Goal: Task Accomplishment & Management: Use online tool/utility

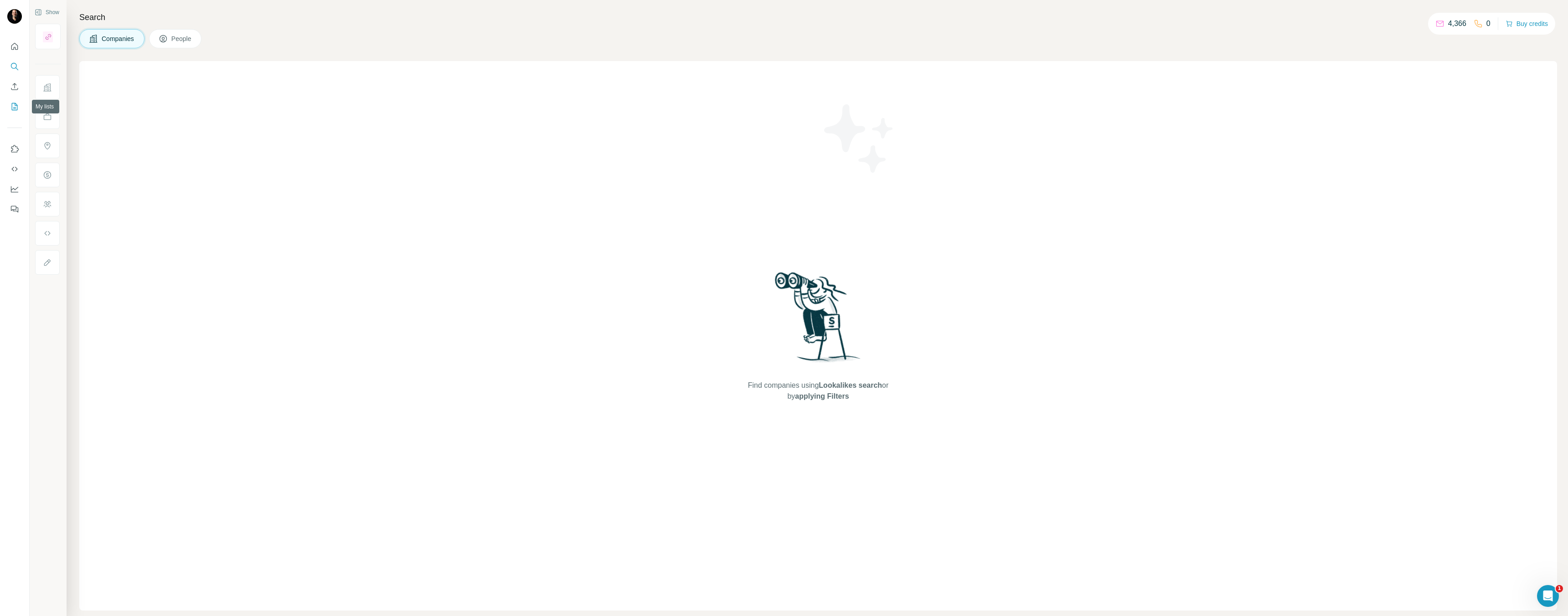
click at [15, 102] on icon "My lists" at bounding box center [14, 107] width 9 height 9
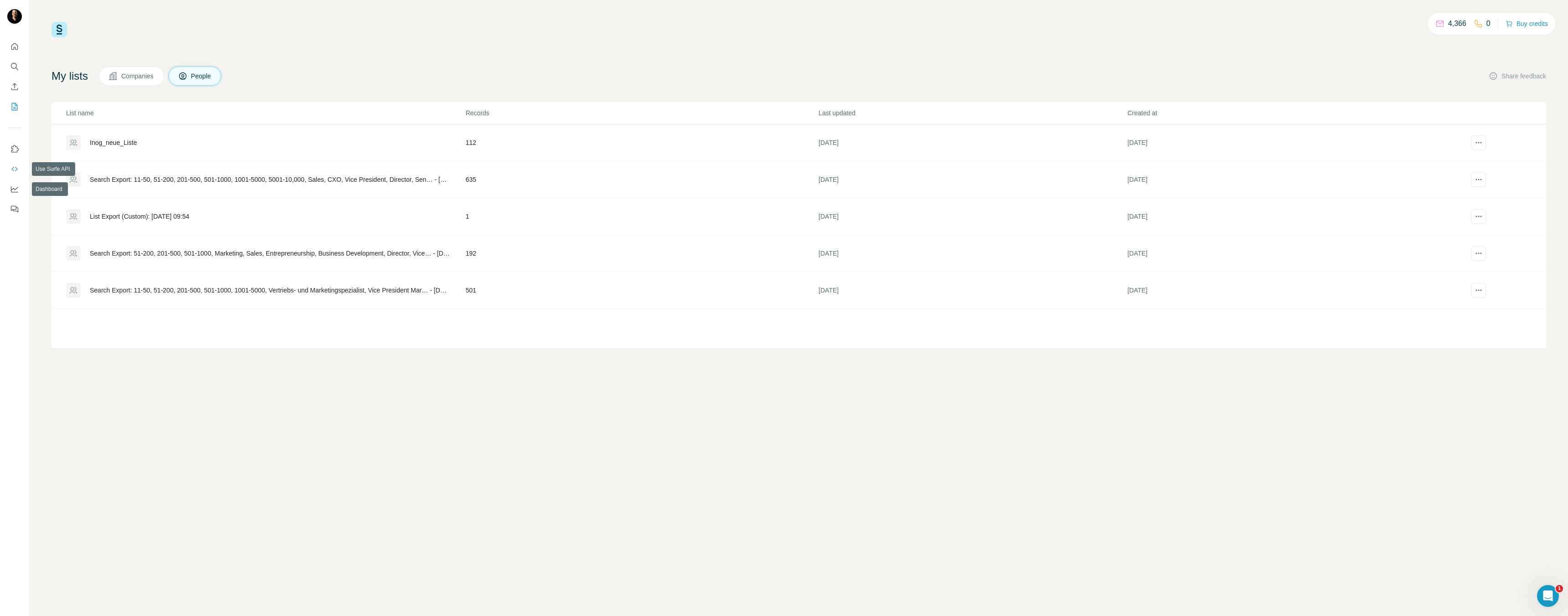
click at [12, 170] on icon "Use Surfe API" at bounding box center [14, 169] width 9 height 9
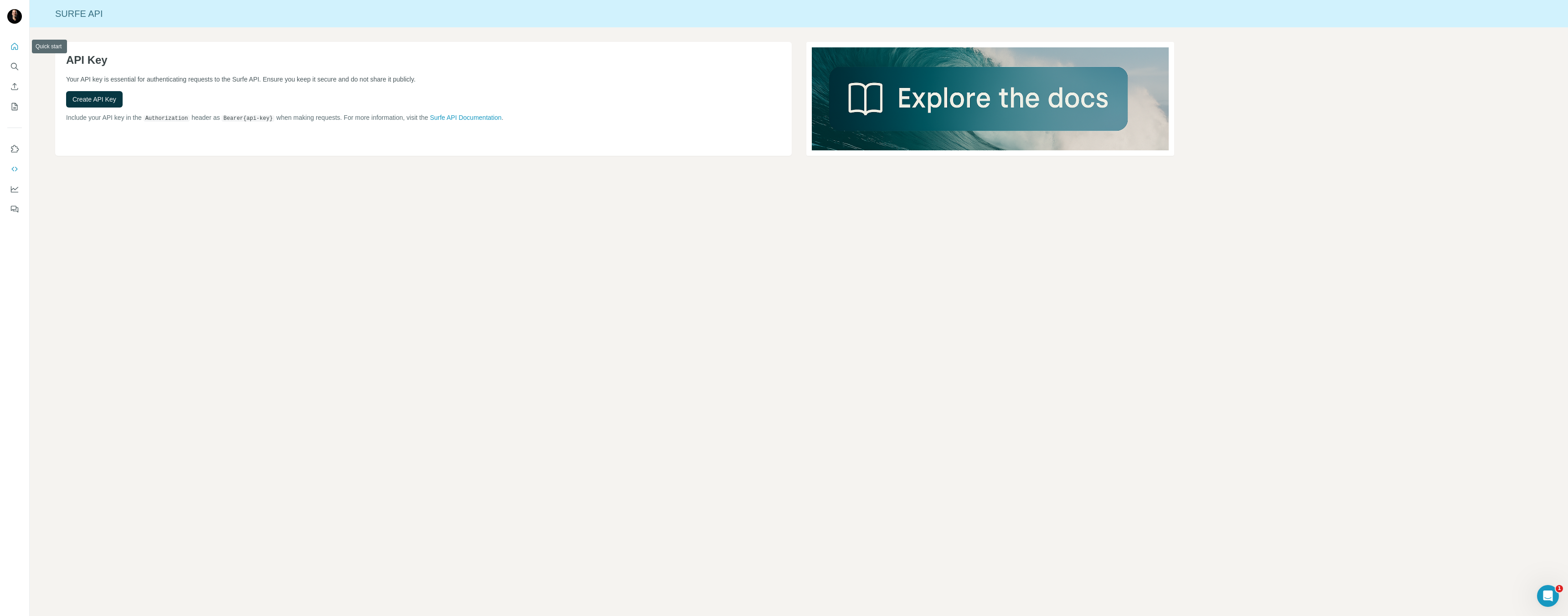
click at [17, 50] on icon "Quick start" at bounding box center [14, 46] width 9 height 9
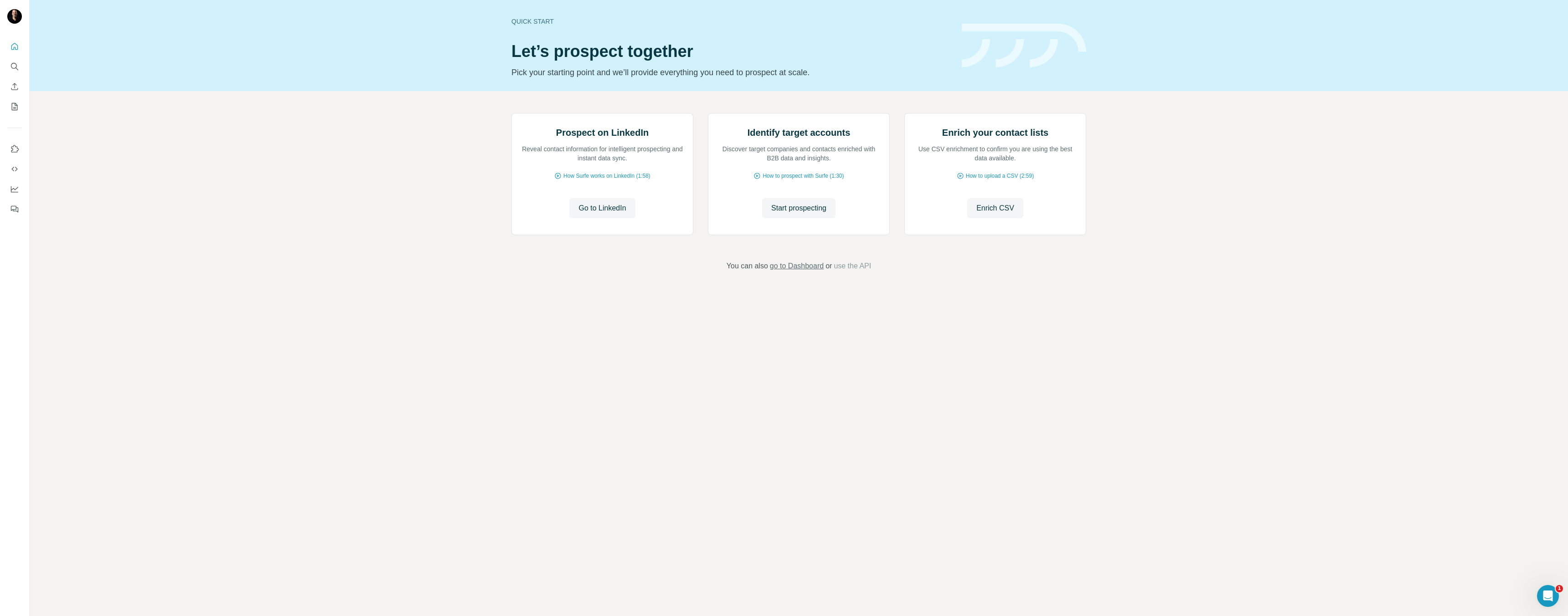
click at [792, 271] on span "go to Dashboard" at bounding box center [797, 266] width 54 height 11
click at [601, 214] on span "Go to LinkedIn" at bounding box center [602, 208] width 47 height 11
click at [814, 214] on span "Start prospecting" at bounding box center [799, 208] width 55 height 11
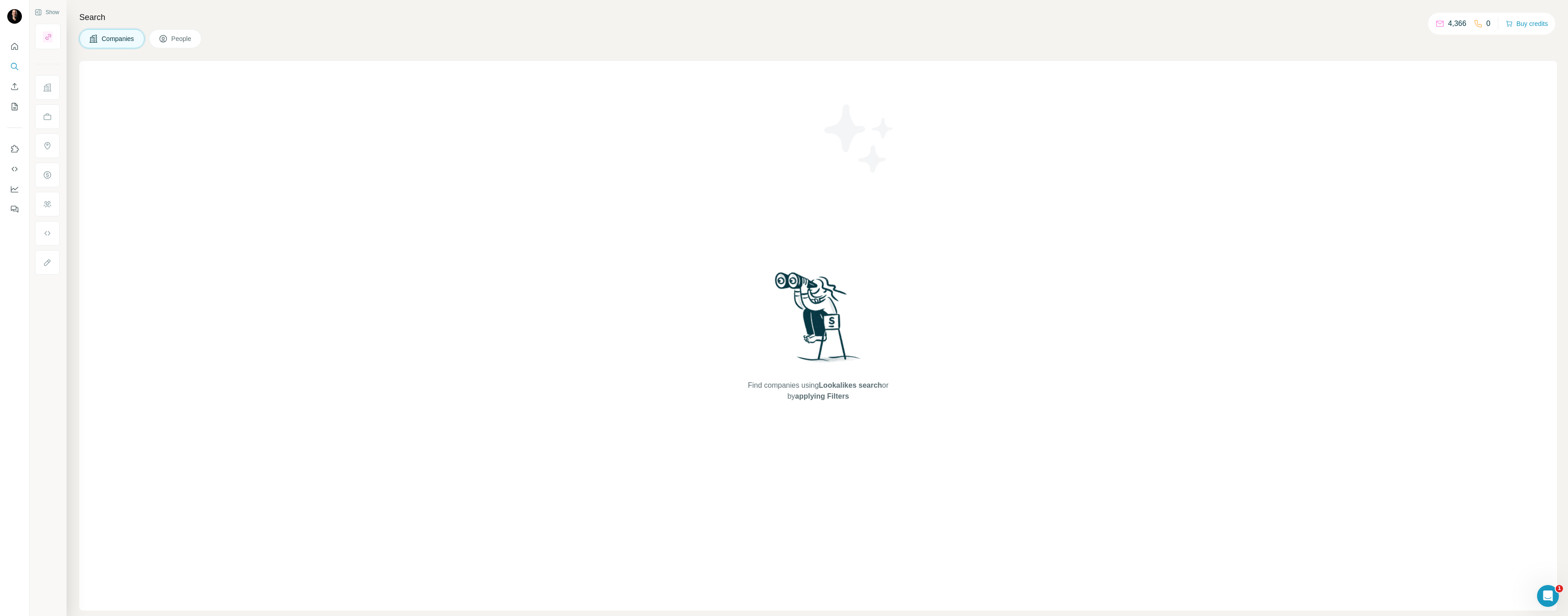
click at [173, 38] on span "People" at bounding box center [182, 38] width 21 height 9
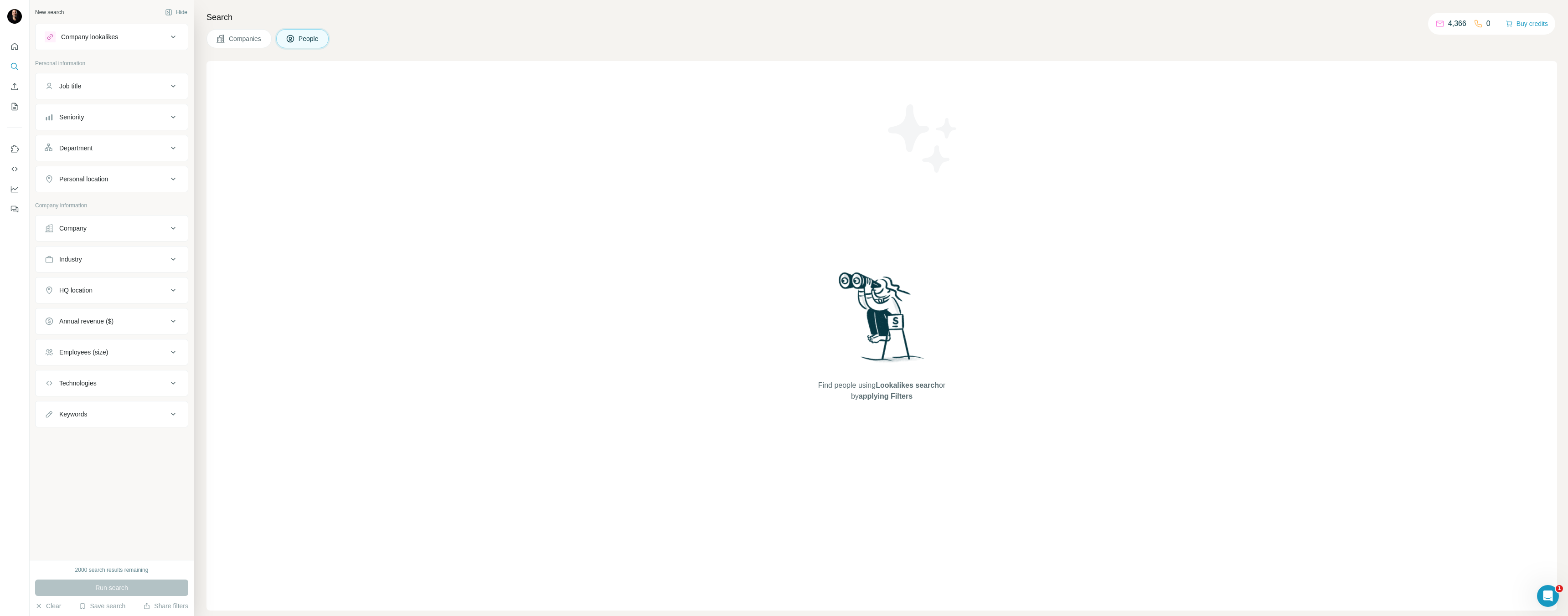
click at [107, 41] on div "Company lookalikes" at bounding box center [106, 37] width 123 height 11
click at [107, 41] on div "Company lookalikes" at bounding box center [106, 37] width 123 height 11
click at [107, 41] on div "Company lookalikes" at bounding box center [89, 37] width 57 height 9
click at [111, 108] on input "text" at bounding box center [111, 103] width 134 height 16
click at [128, 89] on div "Find companies similar to one you've successfully dealt with before. Simply ent…" at bounding box center [111, 85] width 152 height 68
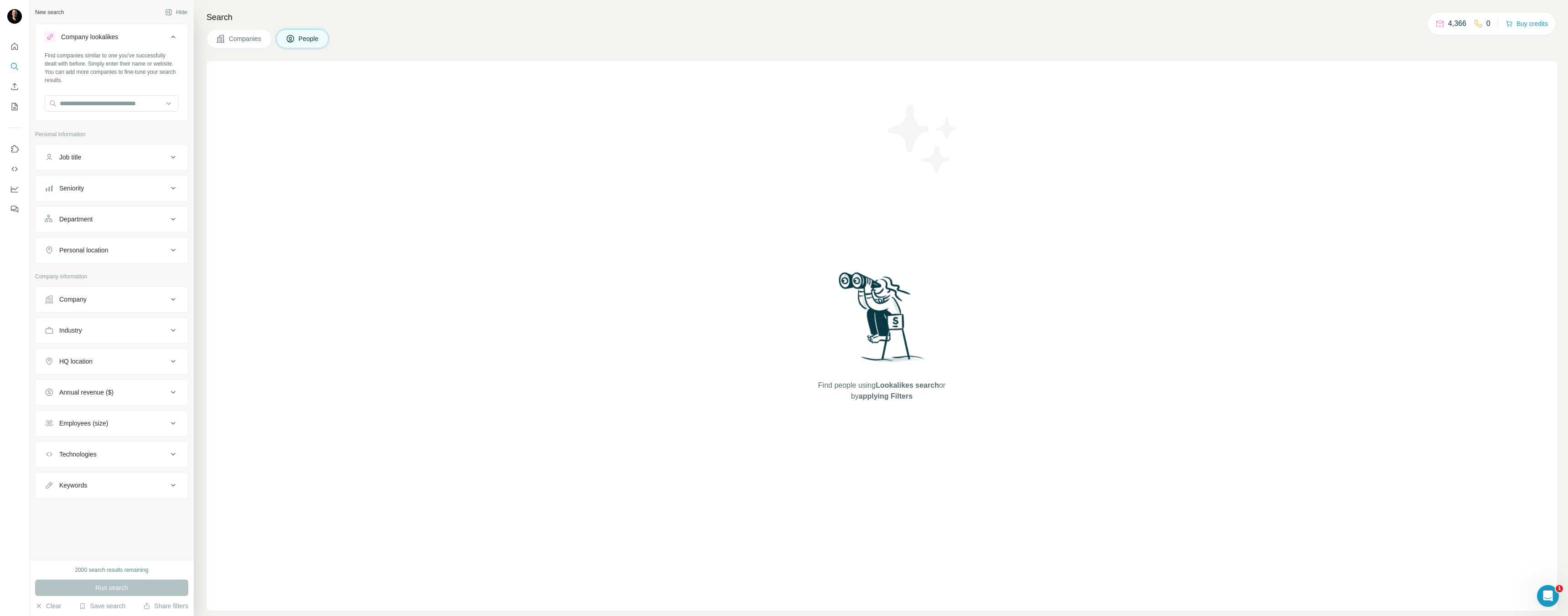
click at [107, 159] on div "Job title" at bounding box center [106, 157] width 123 height 9
click at [121, 187] on input "text" at bounding box center [102, 180] width 116 height 16
click at [122, 180] on input "text" at bounding box center [102, 180] width 116 height 16
click at [124, 579] on div "2000 search results remaining Run search Clear Save search Share filters" at bounding box center [112, 588] width 164 height 56
